Goal: Navigation & Orientation: Find specific page/section

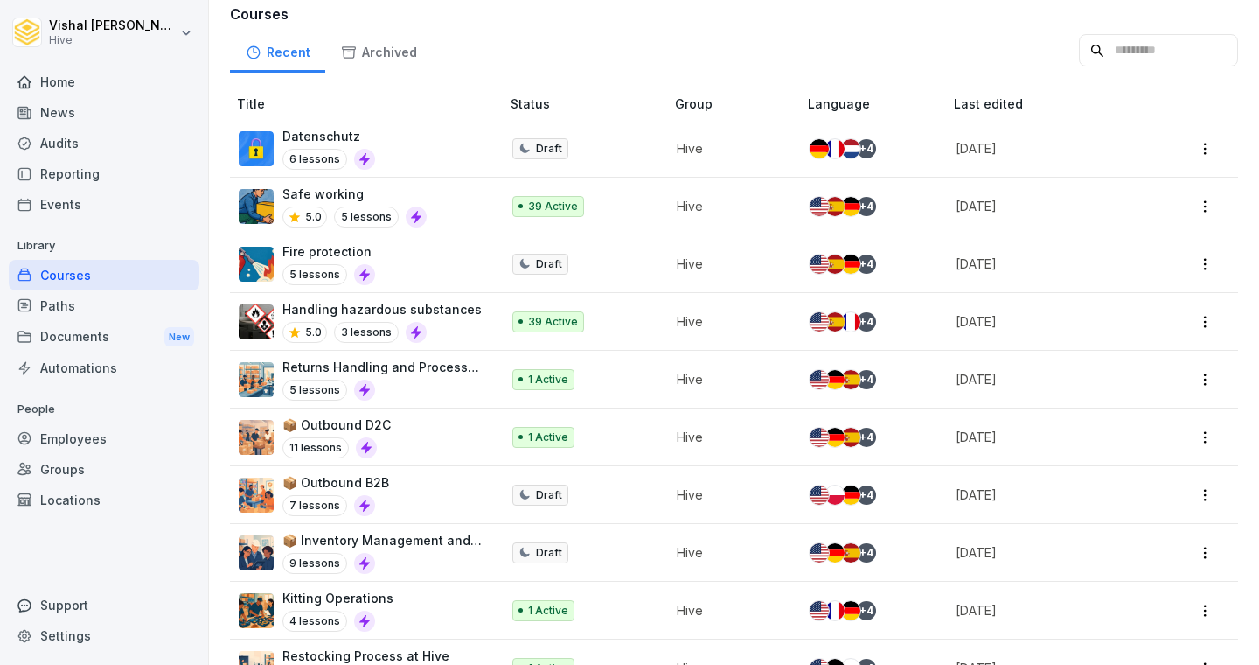
scroll to position [253, 0]
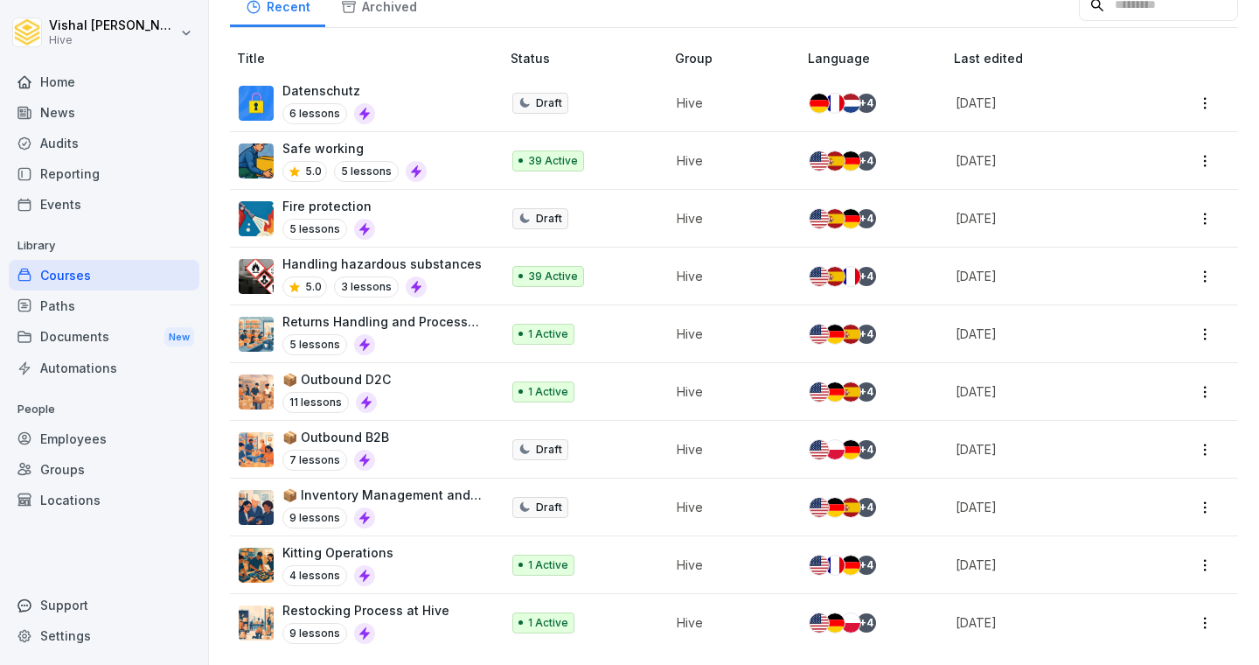
click at [91, 440] on div "Employees" at bounding box center [104, 438] width 191 height 31
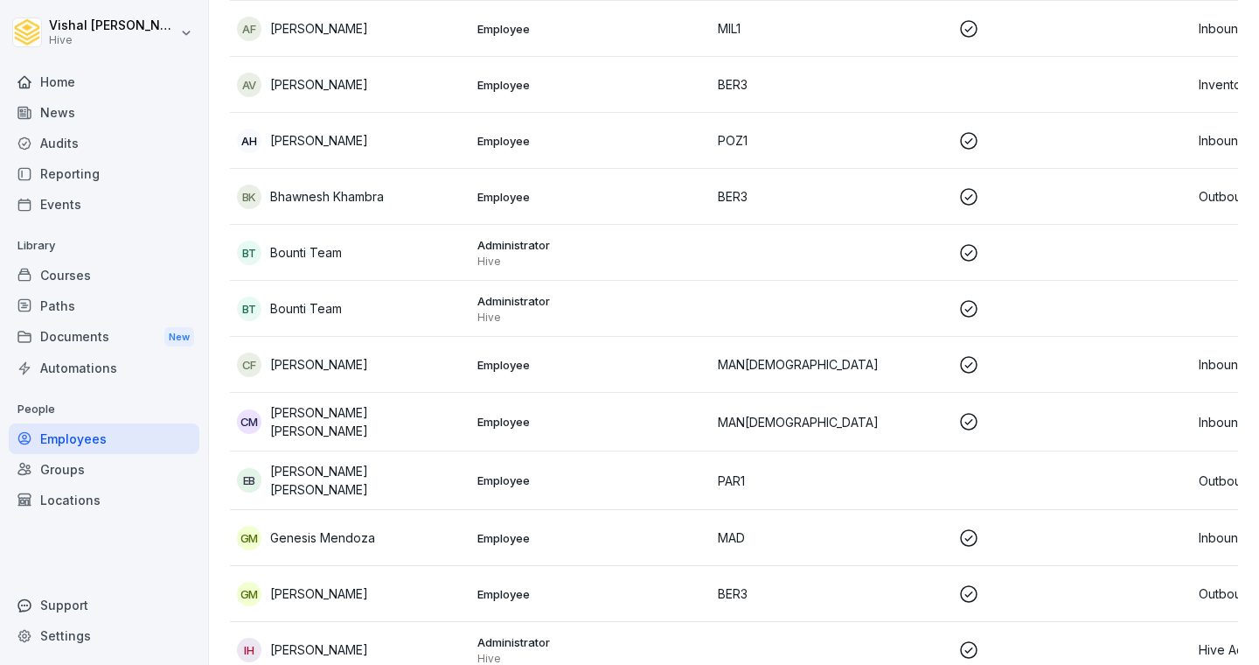
scroll to position [17, 0]
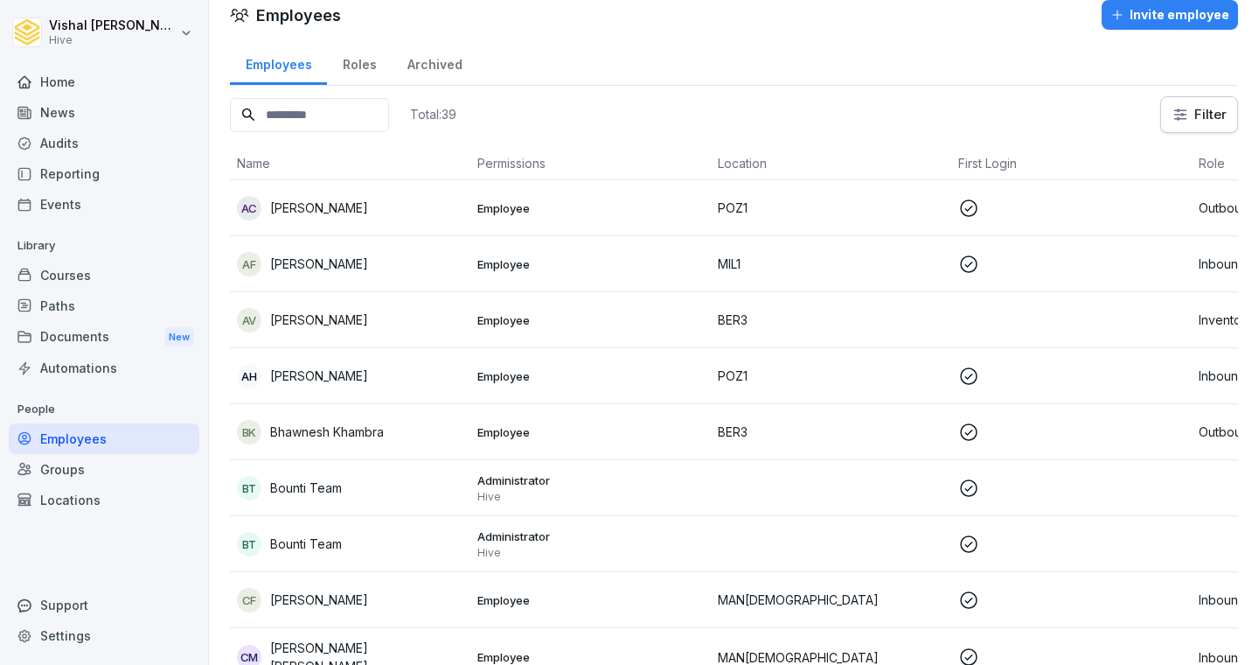
click at [88, 177] on div "Reporting" at bounding box center [104, 173] width 191 height 31
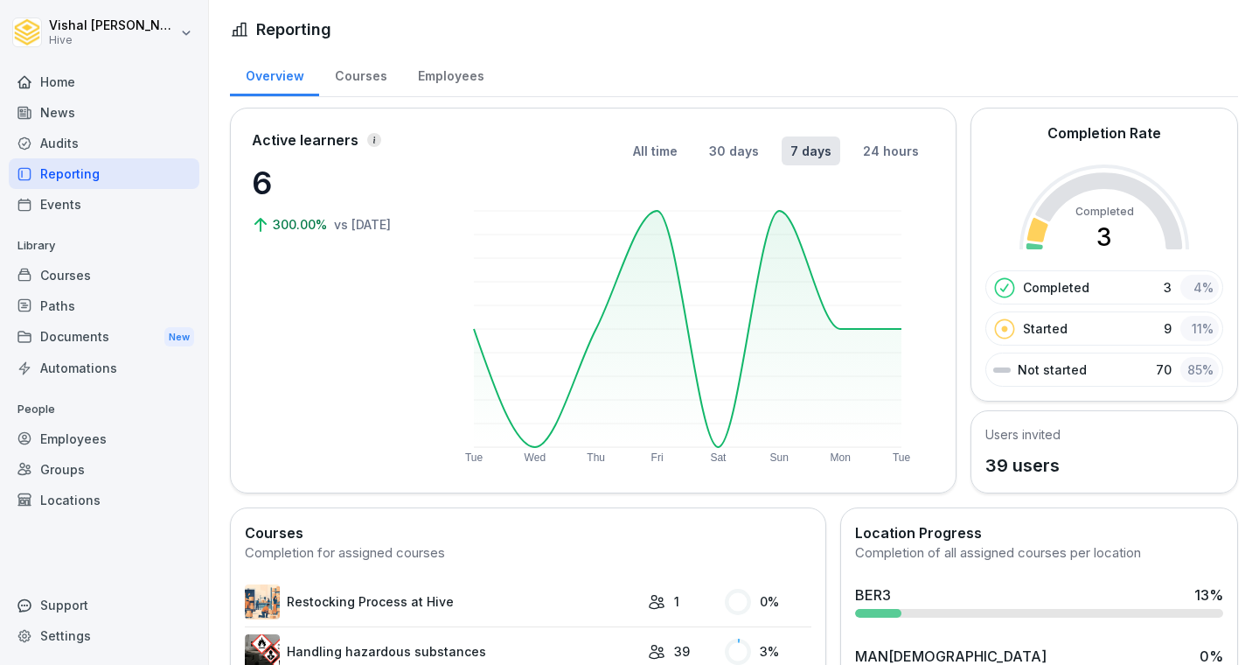
click at [369, 79] on div "Courses" at bounding box center [360, 74] width 83 height 45
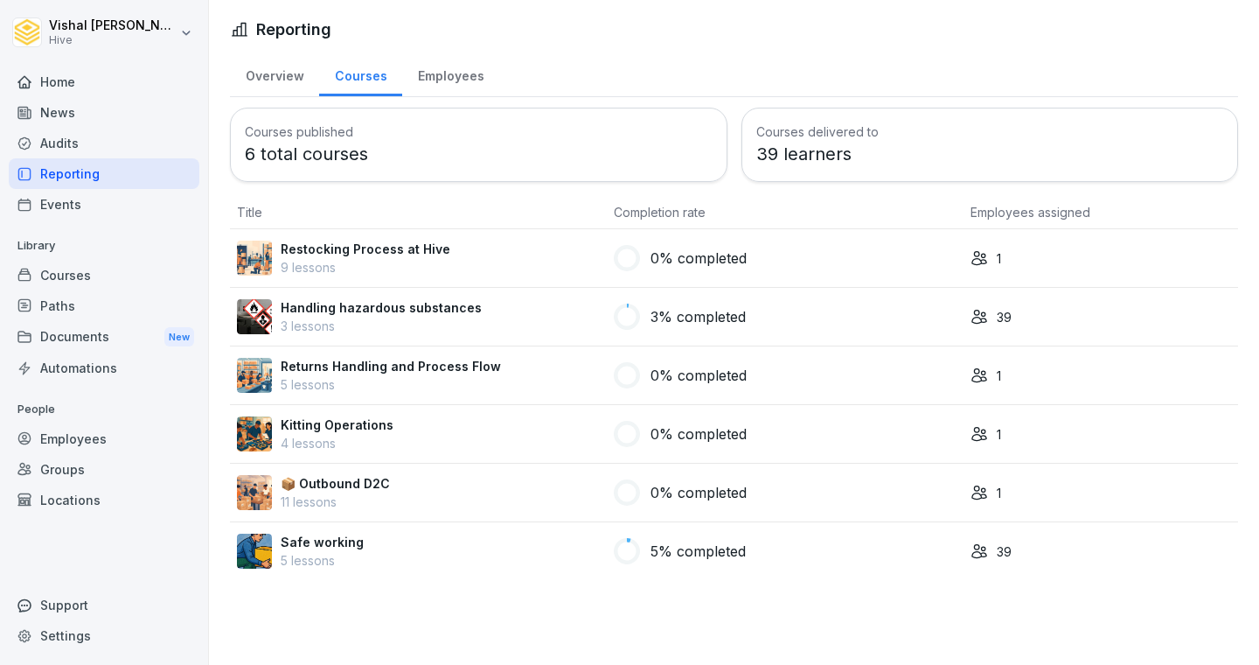
click at [454, 80] on div "Employees" at bounding box center [450, 74] width 97 height 45
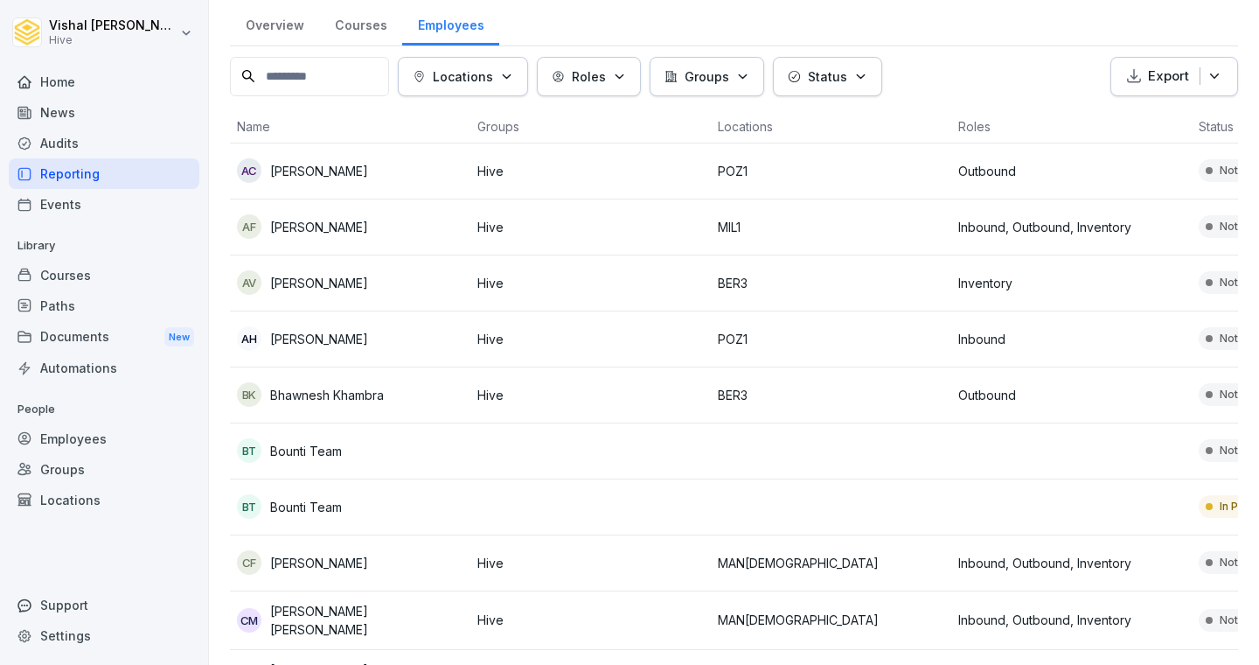
scroll to position [50, 0]
